Goal: Communication & Community: Ask a question

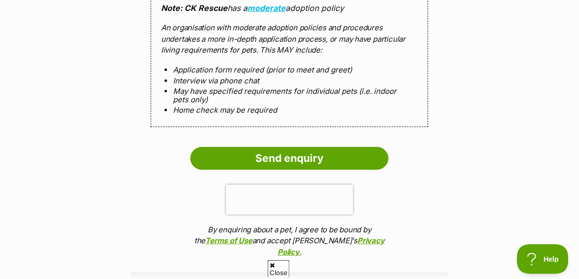
scroll to position [948, 0]
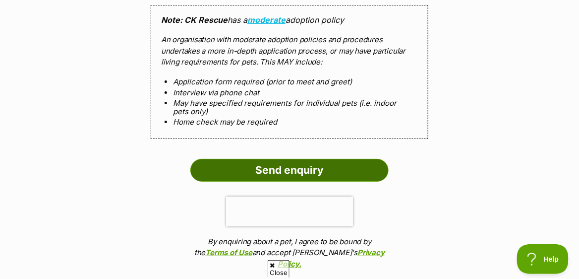
drag, startPoint x: 286, startPoint y: 156, endPoint x: 297, endPoint y: 157, distance: 10.5
click at [286, 159] on input "Send enquiry" at bounding box center [289, 170] width 198 height 23
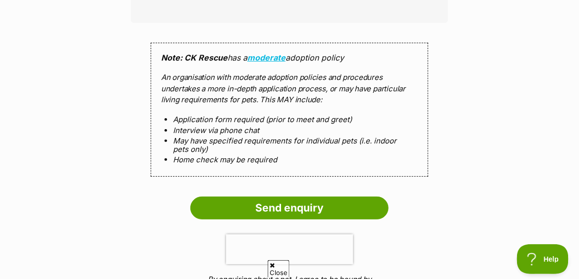
scroll to position [992, 0]
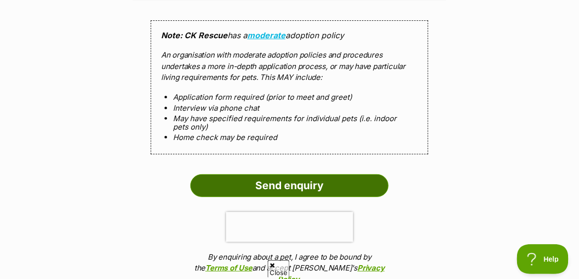
click at [300, 177] on input "Send enquiry" at bounding box center [289, 185] width 198 height 23
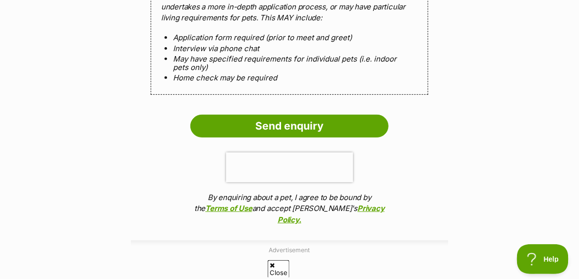
scroll to position [1091, 0]
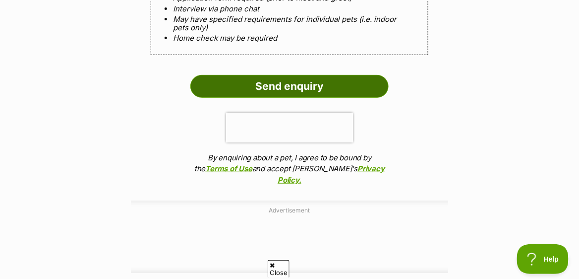
click at [313, 77] on input "Send enquiry" at bounding box center [289, 86] width 198 height 23
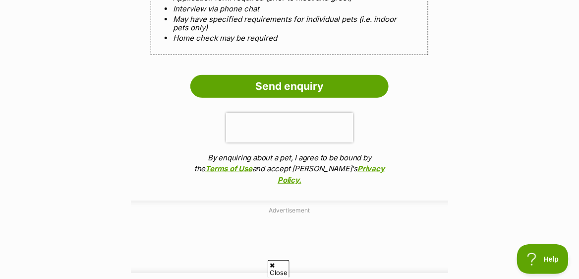
scroll to position [1056, 0]
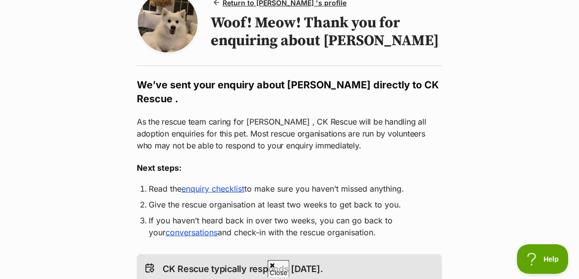
scroll to position [99, 0]
